Goal: Task Accomplishment & Management: Manage account settings

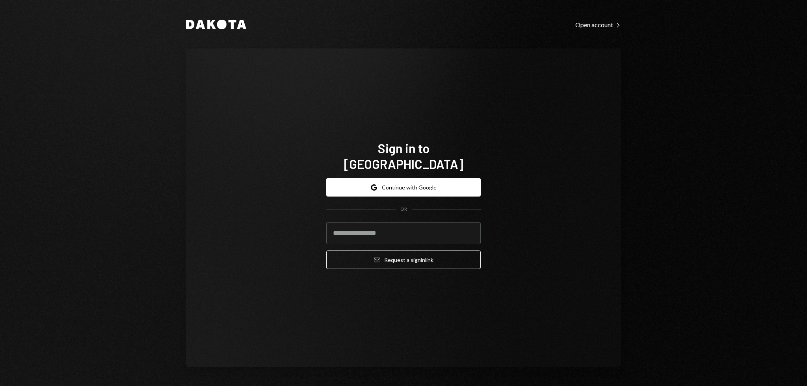
type input "**********"
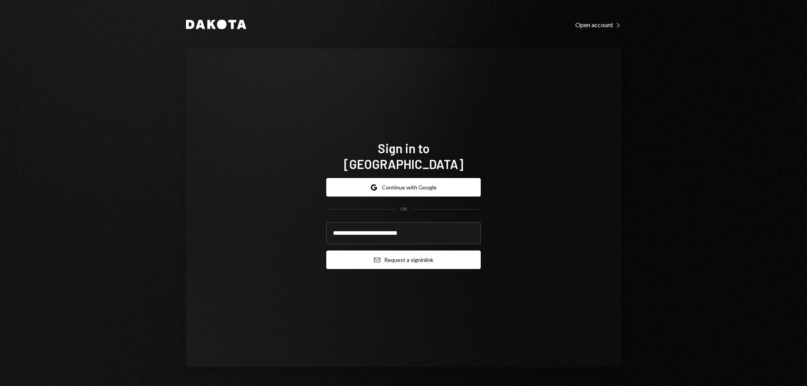
click at [418, 254] on button "Email Request a sign in link" at bounding box center [403, 260] width 155 height 19
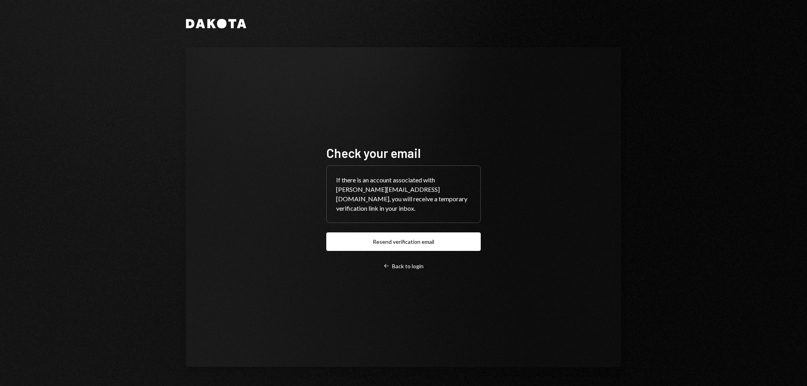
drag, startPoint x: 365, startPoint y: 323, endPoint x: 316, endPoint y: 310, distance: 50.3
click at [316, 310] on div "Check your email If there is an account associated with garon@autonomousproject…" at bounding box center [403, 207] width 435 height 320
click at [311, 308] on div "Check your email If there is an account associated with garon@autonomousproject…" at bounding box center [403, 207] width 435 height 320
click at [310, 307] on div "Check your email If there is an account associated with garon@autonomousproject…" at bounding box center [403, 207] width 435 height 320
click at [307, 306] on div "Check your email If there is an account associated with garon@autonomousproject…" at bounding box center [403, 207] width 435 height 320
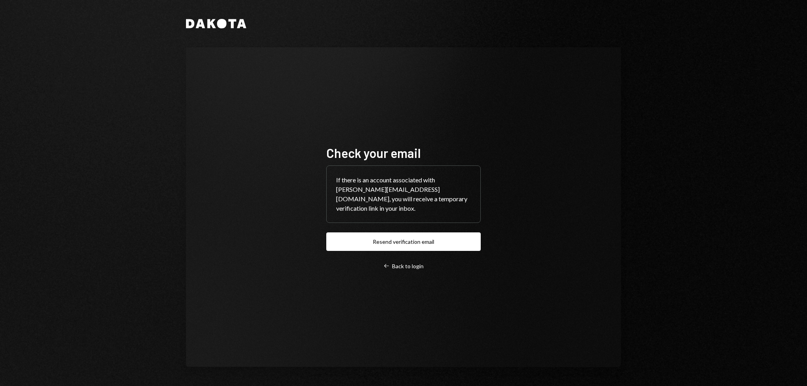
drag, startPoint x: 307, startPoint y: 306, endPoint x: 303, endPoint y: 304, distance: 4.6
click at [302, 303] on div "Check your email If there is an account associated with garon@autonomousproject…" at bounding box center [403, 207] width 435 height 320
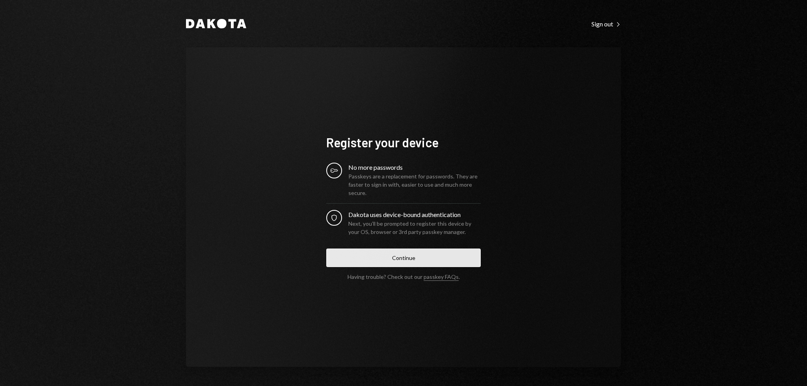
click at [400, 259] on button "Continue" at bounding box center [403, 258] width 155 height 19
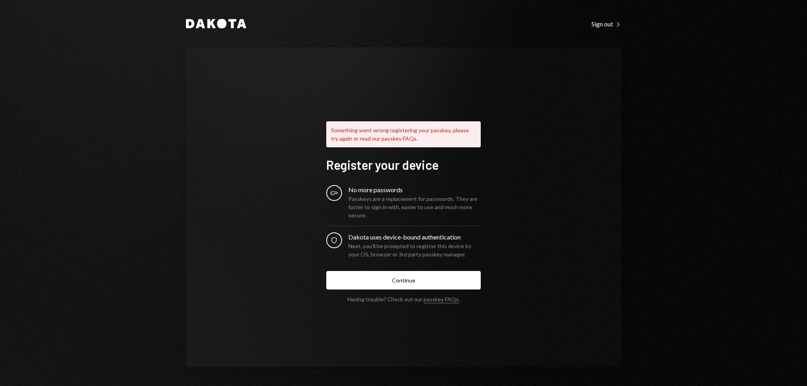
click at [623, 306] on div "Dakota Sign out Right Caret Something went wrong registering your passkey, plea…" at bounding box center [403, 193] width 473 height 386
click at [609, 34] on div "Dakota Sign out Right Caret Something went wrong registering your passkey, plea…" at bounding box center [403, 193] width 473 height 386
click at [608, 27] on div "Sign out Right Caret" at bounding box center [607, 24] width 30 height 8
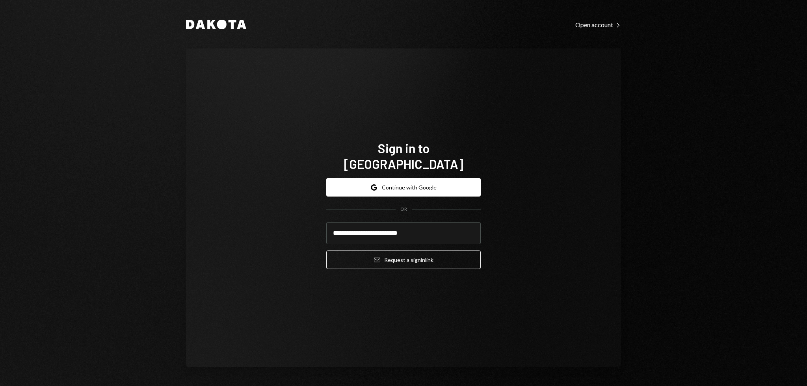
type input "**********"
click at [627, 141] on div "**********" at bounding box center [403, 193] width 473 height 386
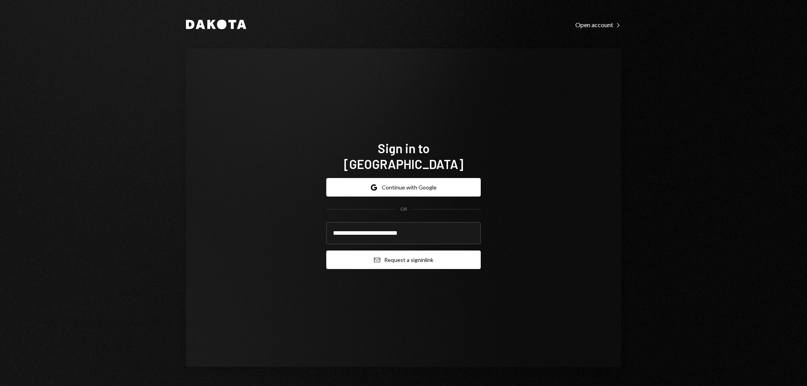
click at [397, 257] on button "Email Request a sign in link" at bounding box center [403, 260] width 155 height 19
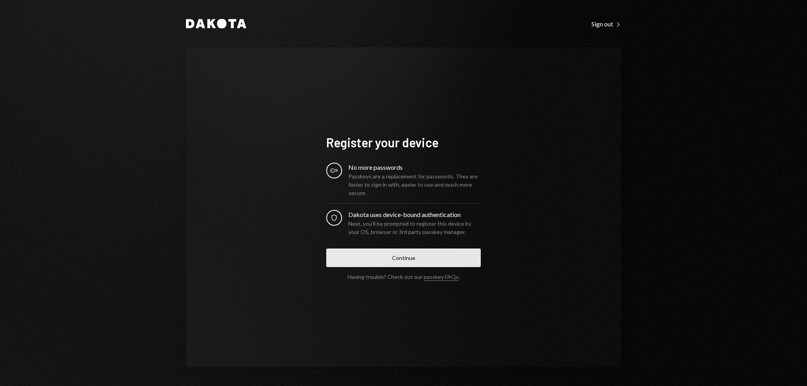
click at [382, 259] on button "Continue" at bounding box center [403, 258] width 155 height 19
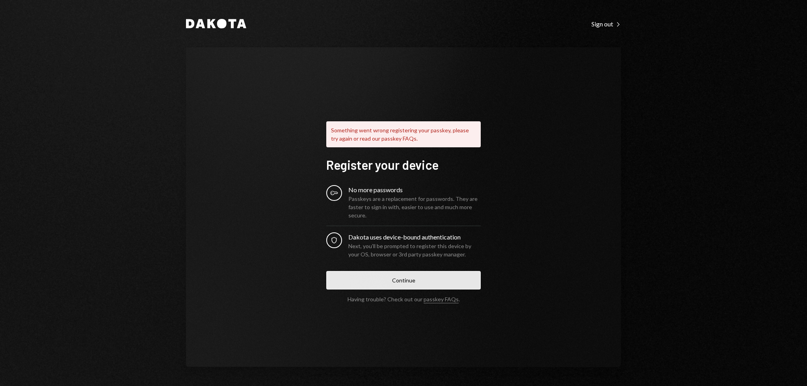
click at [408, 285] on button "Continue" at bounding box center [403, 280] width 155 height 19
drag, startPoint x: 267, startPoint y: 131, endPoint x: 259, endPoint y: 124, distance: 10.3
drag, startPoint x: 259, startPoint y: 124, endPoint x: 254, endPoint y: 121, distance: 5.3
click at [254, 121] on div "Something went wrong registering your passkey, please try again or read our pas…" at bounding box center [403, 207] width 435 height 320
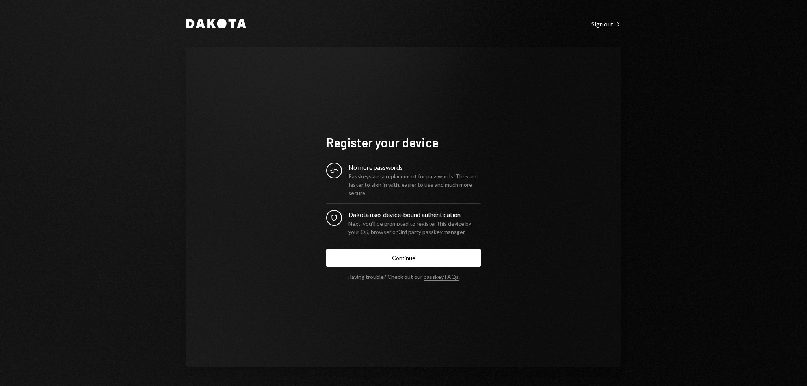
click at [516, 91] on div "Register your device Key No more passwords Passkeys are a replacement for passw…" at bounding box center [403, 207] width 435 height 320
click at [485, 75] on div "Register your device Key No more passwords Passkeys are a replacement for passw…" at bounding box center [403, 207] width 435 height 320
click at [501, 162] on div "Register your device Key No more passwords Passkeys are a replacement for passw…" at bounding box center [403, 207] width 435 height 320
click at [519, 98] on div "Register your device Key No more passwords Passkeys are a replacement for passw…" at bounding box center [403, 207] width 435 height 320
click at [595, 32] on div "Dakota Sign out Right Caret Register your device Key No more passwords Passkeys…" at bounding box center [403, 193] width 473 height 386
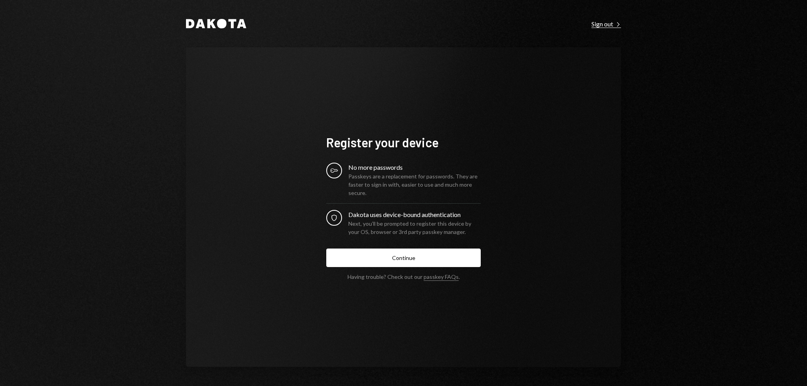
click at [601, 26] on div "Sign out Right Caret" at bounding box center [607, 24] width 30 height 8
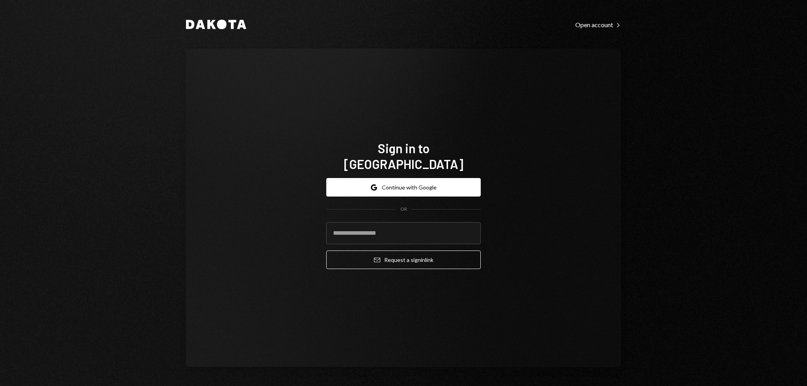
click at [249, 2] on div "Dakota Open account Right Caret Sign in to [GEOGRAPHIC_DATA] Google Continue wi…" at bounding box center [403, 193] width 473 height 386
click at [192, 166] on div "Sign in to [GEOGRAPHIC_DATA] Google Continue with Google OR Email Request a sig…" at bounding box center [403, 207] width 435 height 319
click at [427, 222] on input "email" at bounding box center [403, 233] width 155 height 22
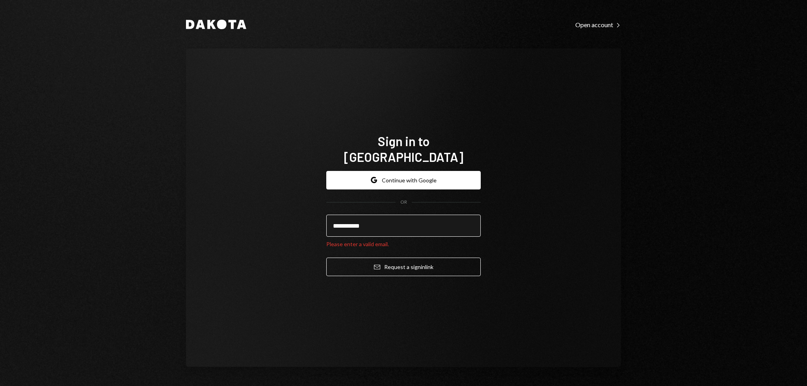
type input "**********"
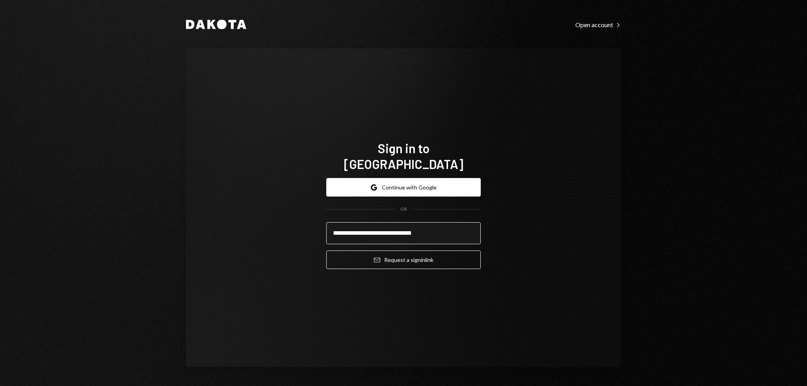
click at [326, 251] on button "Email Request a sign in link" at bounding box center [403, 260] width 155 height 19
